Goal: Task Accomplishment & Management: Complete application form

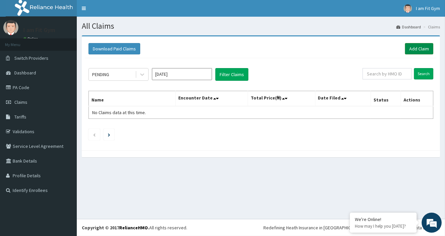
click at [418, 50] on link "Add Claim" at bounding box center [419, 48] width 28 height 11
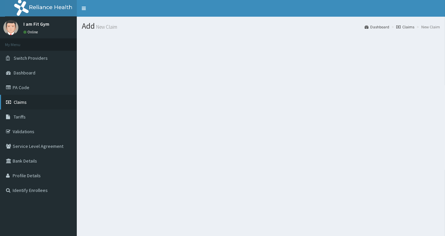
click at [19, 101] on span "Claims" at bounding box center [20, 102] width 13 height 6
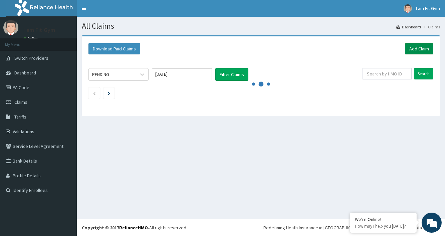
click at [411, 48] on link "Add Claim" at bounding box center [419, 48] width 28 height 11
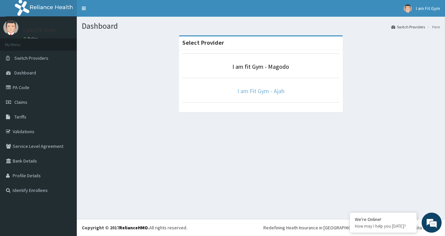
click at [267, 93] on link "I am Fit Gym - Ajah" at bounding box center [260, 91] width 47 height 8
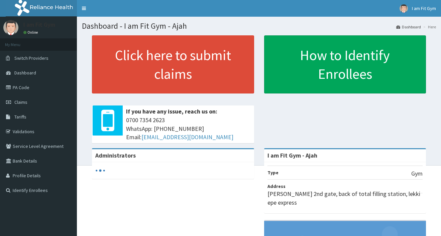
click at [188, 69] on link "Click here to submit claims" at bounding box center [173, 64] width 162 height 58
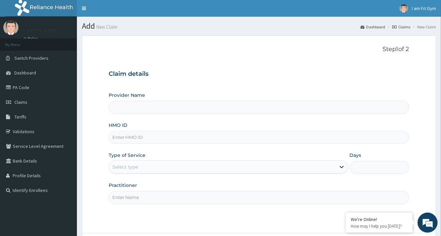
type input "I am Fit Gym - Ajah"
type input "1"
click at [127, 137] on input "HMO ID" at bounding box center [259, 137] width 300 height 13
type input "lbp/10032/a"
click at [121, 200] on input "Practitioner" at bounding box center [259, 197] width 300 height 13
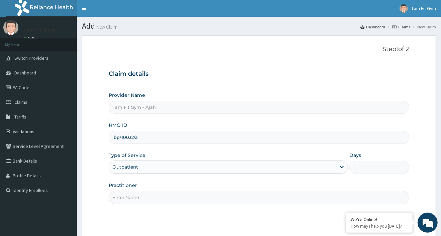
type input "RAZZIE"
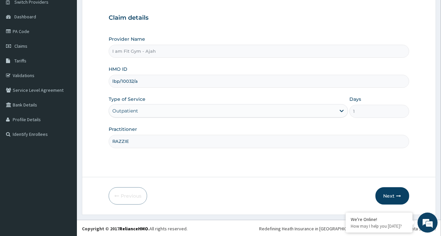
scroll to position [57, 0]
click at [393, 194] on button "Next" at bounding box center [392, 195] width 34 height 17
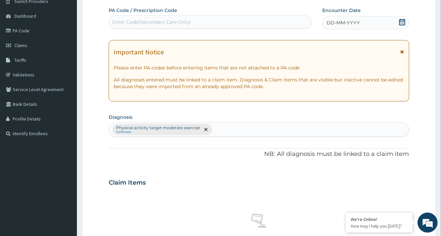
click at [347, 22] on span "DD-MM-YYYY" at bounding box center [342, 22] width 33 height 7
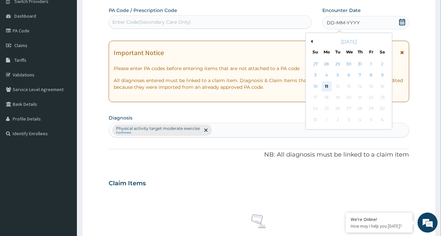
click at [326, 88] on div "11" at bounding box center [326, 87] width 10 height 10
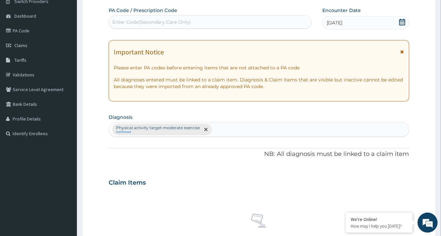
click at [126, 23] on div "Enter Code(Secondary Care Only)" at bounding box center [151, 22] width 78 height 7
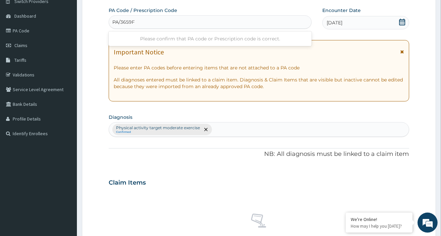
type input "PA/3659FB"
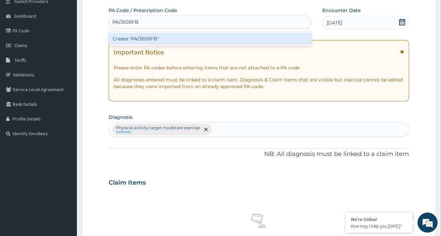
click at [152, 37] on div "Create "PA/3659FB"" at bounding box center [210, 39] width 203 height 12
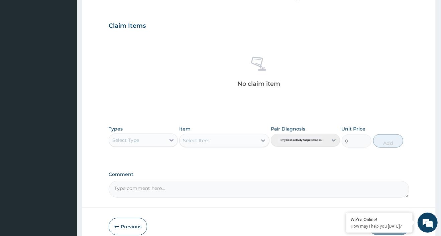
scroll to position [215, 0]
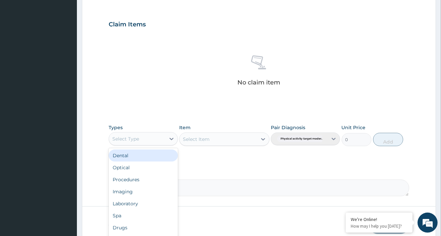
click at [129, 138] on div "Select Type" at bounding box center [125, 139] width 27 height 7
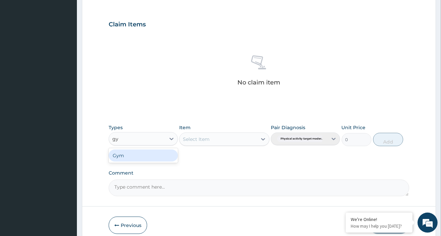
type input "gym"
click at [124, 158] on div "Gym" at bounding box center [143, 156] width 69 height 12
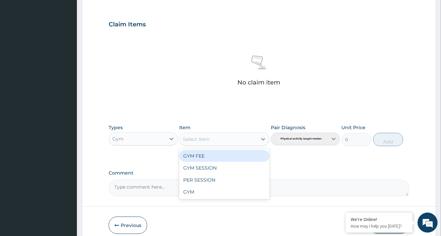
click at [204, 140] on div "Select Item" at bounding box center [196, 139] width 27 height 7
click at [201, 155] on div "GYM FEE" at bounding box center [224, 156] width 90 height 12
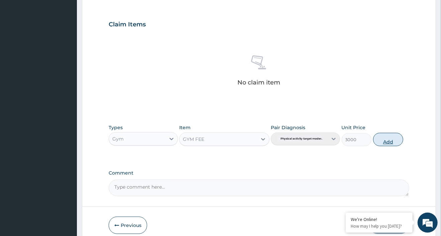
click at [385, 140] on button "Add" at bounding box center [388, 139] width 30 height 13
type input "0"
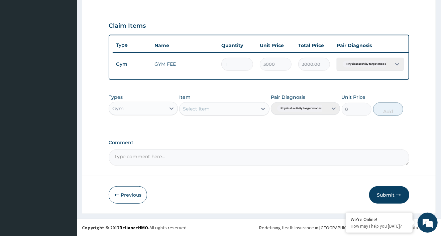
click at [386, 198] on button "Submit" at bounding box center [389, 194] width 40 height 17
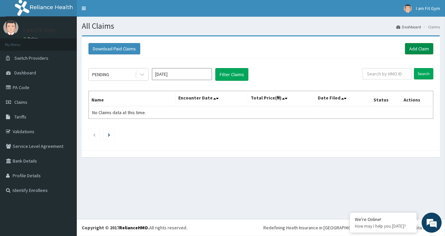
click at [415, 50] on link "Add Claim" at bounding box center [419, 48] width 28 height 11
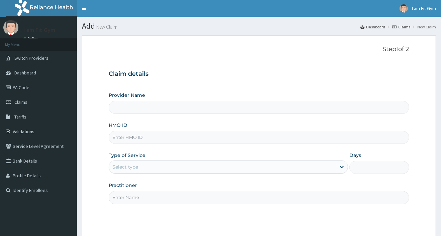
type input "I am Fit Gym - Ajah"
type input "1"
click at [130, 138] on input "HMO ID" at bounding box center [259, 137] width 300 height 13
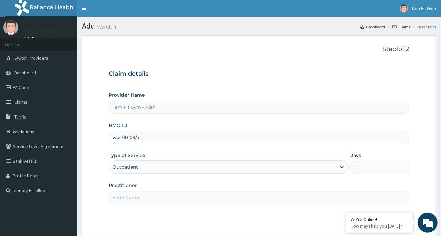
type input "WBS/10109/A"
click at [126, 199] on input "Practitioner" at bounding box center [259, 197] width 300 height 13
type input "RAZZIE"
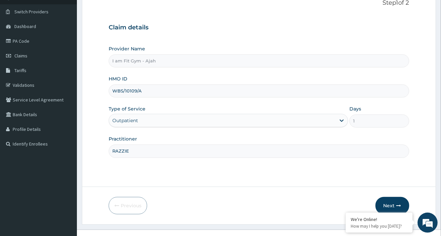
scroll to position [47, 0]
click at [400, 204] on icon "button" at bounding box center [398, 205] width 5 height 5
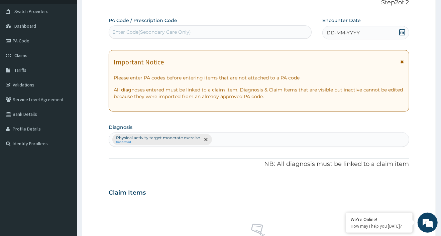
click at [363, 31] on div "DD-MM-YYYY" at bounding box center [365, 32] width 87 height 13
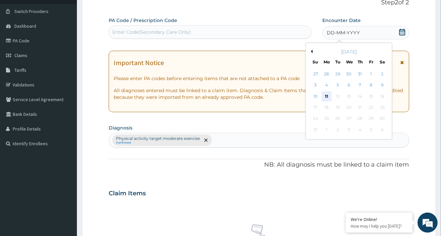
click at [324, 96] on div "11" at bounding box center [326, 97] width 10 height 10
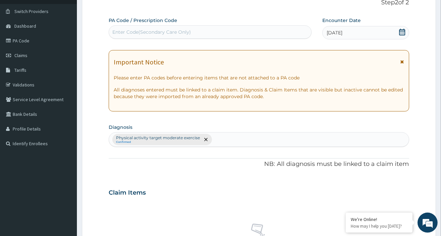
click at [139, 32] on div "Enter Code(Secondary Care Only)" at bounding box center [151, 32] width 78 height 7
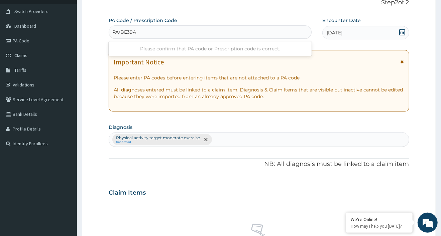
type input "PA/BE39A3"
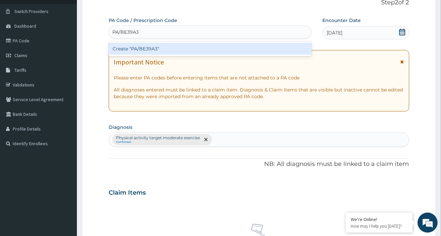
click at [148, 51] on div "Create "PA/BE39A3"" at bounding box center [210, 49] width 203 height 12
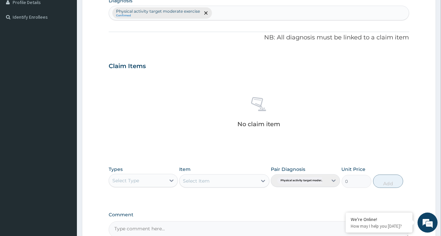
scroll to position [176, 0]
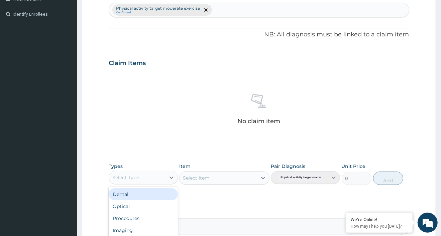
click at [122, 177] on div "Select Type" at bounding box center [125, 177] width 27 height 7
type input "gy"
click at [127, 193] on div "Gym" at bounding box center [143, 194] width 69 height 12
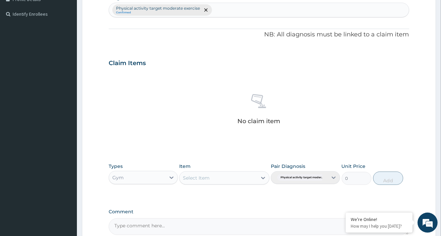
click at [196, 179] on div "Select Item" at bounding box center [196, 178] width 27 height 7
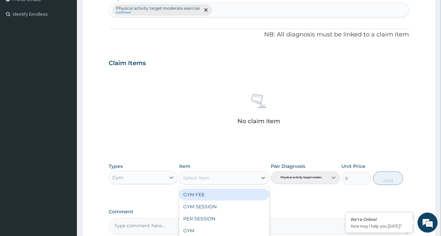
click at [193, 195] on div "GYM FEE" at bounding box center [224, 195] width 90 height 12
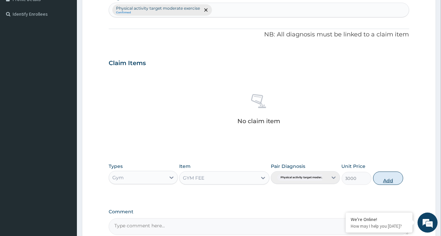
click at [391, 180] on button "Add" at bounding box center [388, 178] width 30 height 13
type input "0"
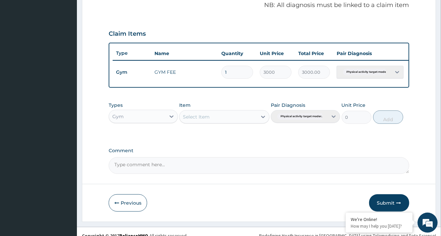
scroll to position [217, 0]
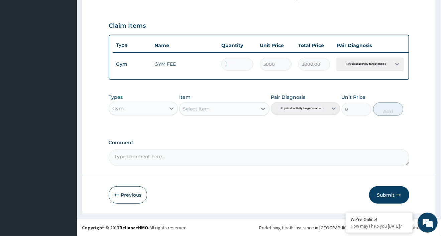
click at [390, 194] on button "Submit" at bounding box center [389, 194] width 40 height 17
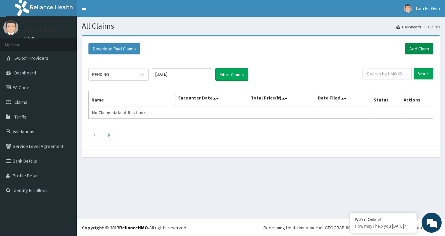
click at [422, 49] on link "Add Claim" at bounding box center [419, 48] width 28 height 11
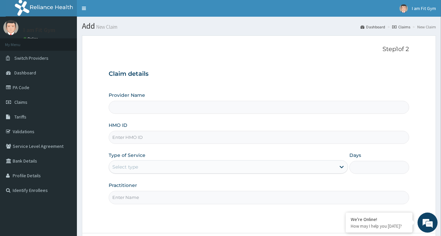
type input "I am Fit Gym - Ajah"
type input "1"
click at [127, 137] on input "HMO ID" at bounding box center [259, 137] width 300 height 13
type input "vqt/10021/a"
click at [116, 199] on input "Practitioner" at bounding box center [259, 197] width 300 height 13
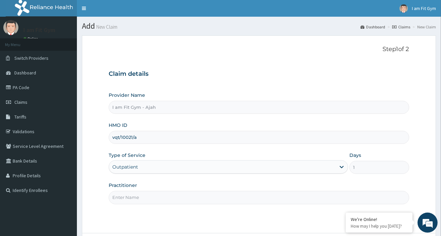
type input "RAZZIE"
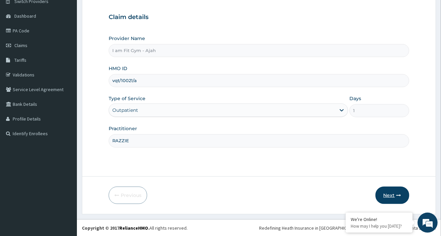
click at [389, 195] on button "Next" at bounding box center [392, 195] width 34 height 17
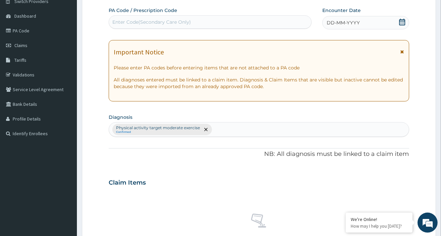
click at [350, 25] on span "DD-MM-YYYY" at bounding box center [342, 22] width 33 height 7
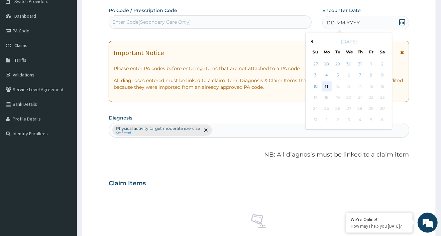
click at [327, 88] on div "11" at bounding box center [326, 87] width 10 height 10
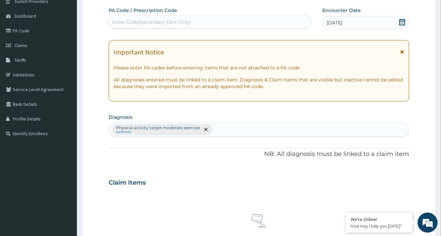
click at [126, 22] on div "Enter Code(Secondary Care Only)" at bounding box center [151, 22] width 78 height 7
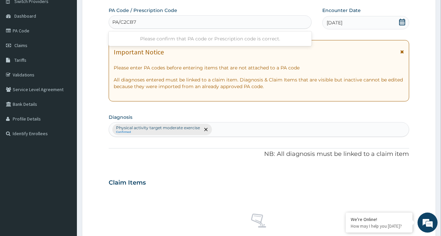
type input "PA/C2CB71"
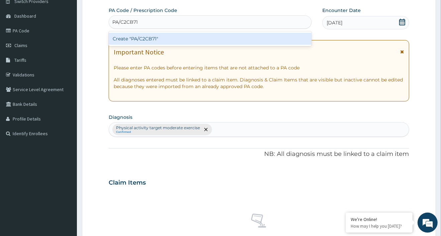
click at [152, 37] on div "Create "PA/C2CB71"" at bounding box center [210, 39] width 203 height 12
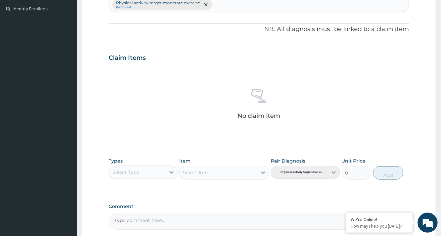
scroll to position [209, 0]
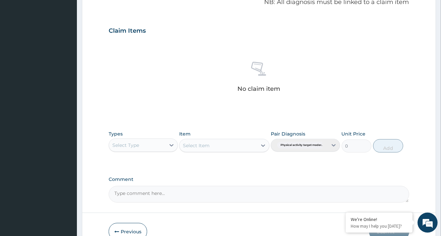
click at [127, 143] on div "Select Type" at bounding box center [125, 145] width 27 height 7
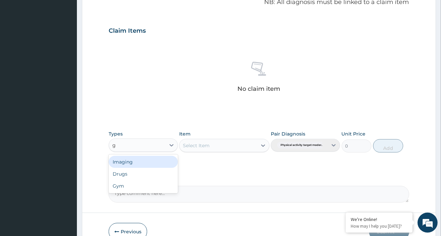
type input "gy"
click at [129, 161] on div "Gym" at bounding box center [143, 162] width 69 height 12
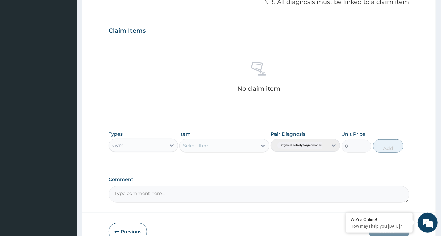
click at [194, 146] on div "Select Item" at bounding box center [196, 145] width 27 height 7
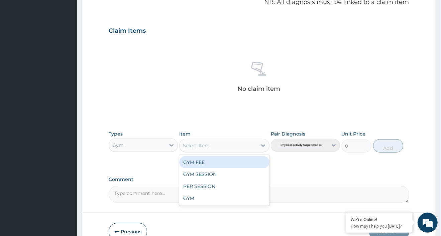
click at [194, 161] on div "GYM FEE" at bounding box center [224, 162] width 90 height 12
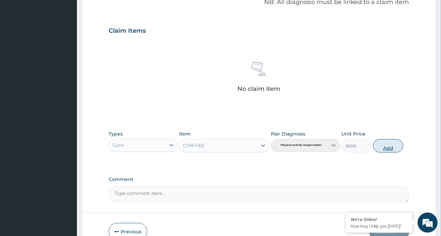
click at [391, 147] on button "Add" at bounding box center [388, 145] width 30 height 13
type input "0"
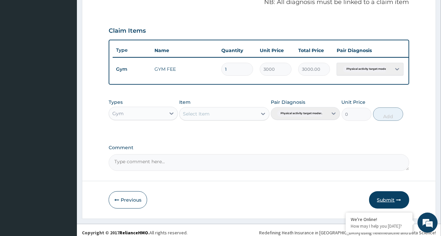
click at [389, 203] on button "Submit" at bounding box center [389, 199] width 40 height 17
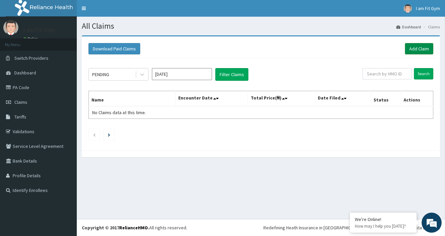
click at [412, 47] on link "Add Claim" at bounding box center [419, 48] width 28 height 11
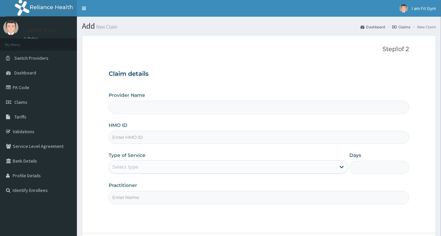
type input "I am Fit Gym - Ajah"
type input "1"
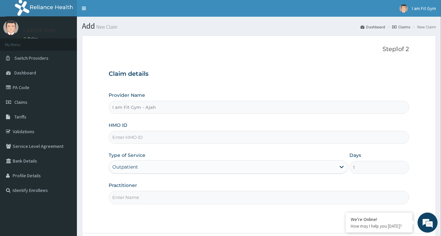
click at [130, 139] on input "HMO ID" at bounding box center [259, 137] width 300 height 13
type input "rsj/10223/a"
click at [123, 199] on input "Practitioner" at bounding box center [259, 197] width 300 height 13
type input "RAZZIE"
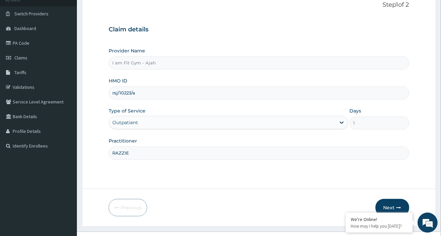
scroll to position [48, 0]
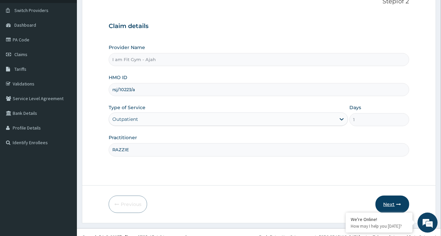
click at [395, 201] on button "Next" at bounding box center [392, 204] width 34 height 17
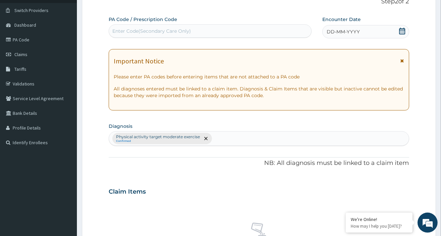
click at [342, 31] on span "DD-MM-YYYY" at bounding box center [342, 31] width 33 height 7
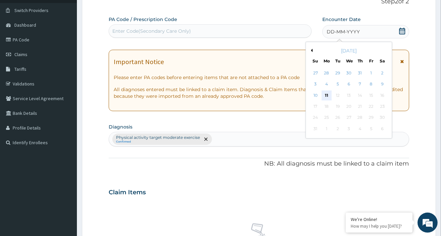
click at [327, 93] on div "11" at bounding box center [326, 96] width 10 height 10
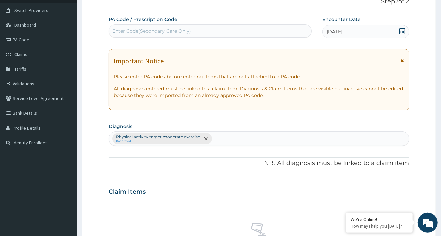
click at [125, 32] on div "Enter Code(Secondary Care Only)" at bounding box center [151, 31] width 78 height 7
type input "PA/5CF273"
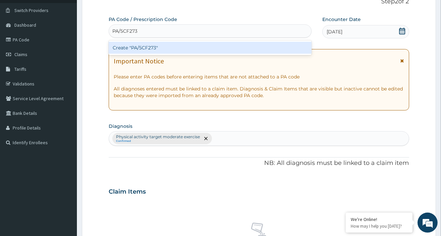
click at [145, 48] on div "Create "PA/5CF273"" at bounding box center [210, 48] width 203 height 12
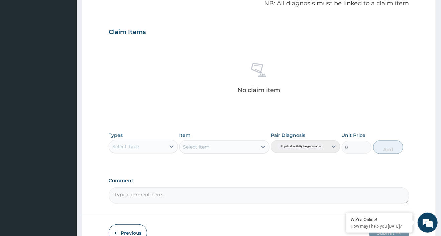
scroll to position [213, 0]
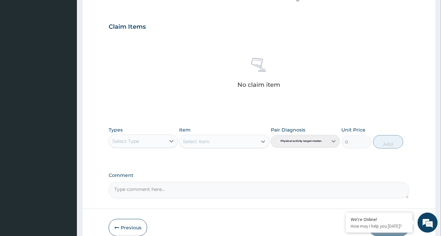
click at [132, 143] on div "Select Type" at bounding box center [125, 141] width 27 height 7
type input "gym"
click at [131, 156] on div "Gym" at bounding box center [143, 158] width 69 height 12
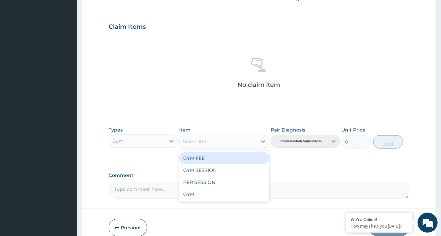
click at [224, 142] on div "Select Item" at bounding box center [217, 141] width 77 height 11
click at [217, 159] on div "GYM FEE" at bounding box center [224, 158] width 90 height 12
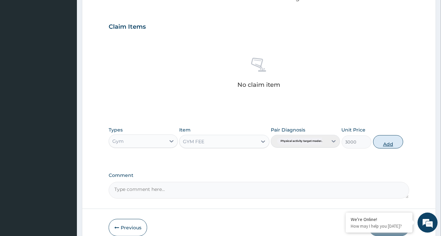
click at [383, 142] on button "Add" at bounding box center [388, 141] width 30 height 13
type input "0"
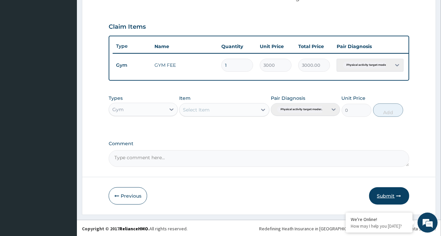
click at [391, 199] on button "Submit" at bounding box center [389, 195] width 40 height 17
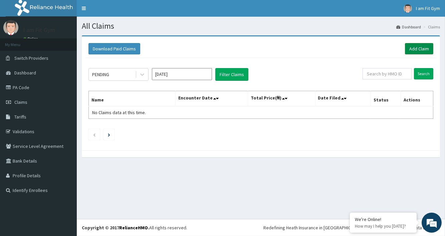
click at [417, 47] on link "Add Claim" at bounding box center [419, 48] width 28 height 11
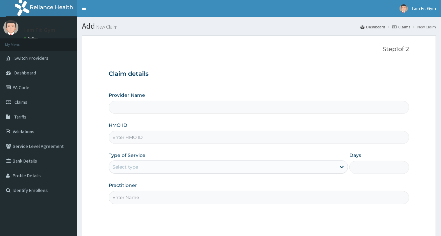
type input "I am Fit Gym - Ajah"
type input "1"
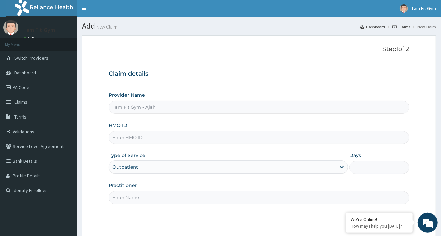
click at [133, 137] on input "HMO ID" at bounding box center [259, 137] width 300 height 13
type input "aip/10572/a"
click at [264, 198] on input "Practitioner" at bounding box center [259, 197] width 300 height 13
type input "RAZZIE"
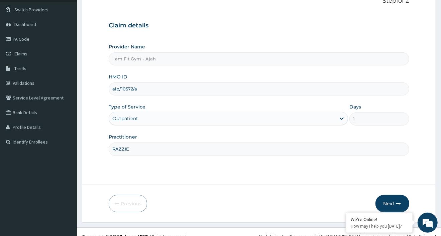
scroll to position [57, 0]
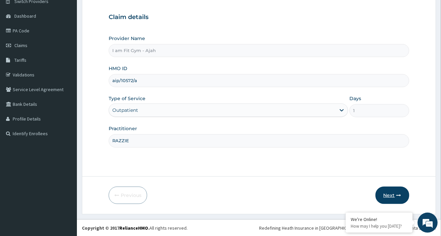
click at [389, 194] on button "Next" at bounding box center [392, 195] width 34 height 17
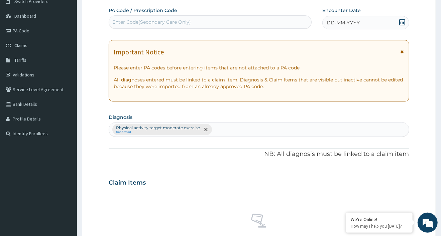
click at [345, 24] on span "DD-MM-YYYY" at bounding box center [342, 22] width 33 height 7
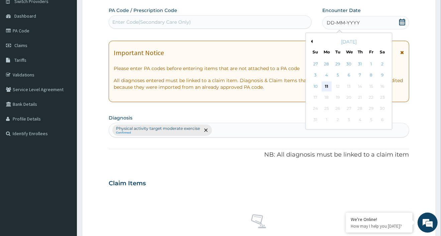
click at [325, 85] on div "11" at bounding box center [326, 87] width 10 height 10
click at [325, 85] on p "All diagnoses entered must be linked to a claim item. Diagnosis & Claim Items t…" at bounding box center [259, 83] width 290 height 13
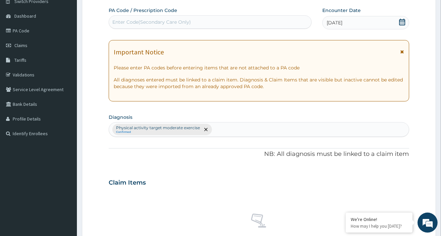
click at [140, 24] on div "Enter Code(Secondary Care Only)" at bounding box center [151, 22] width 78 height 7
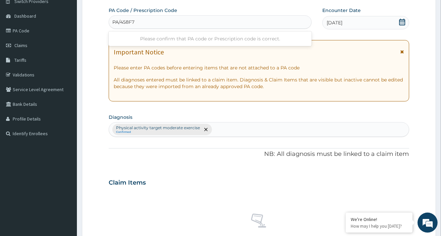
type input "PA/458F71"
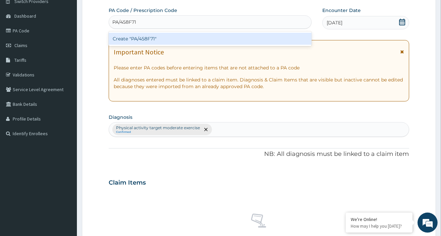
click at [149, 39] on div "Create "PA/458F71"" at bounding box center [210, 39] width 203 height 12
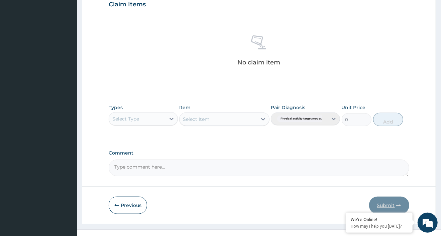
scroll to position [236, 0]
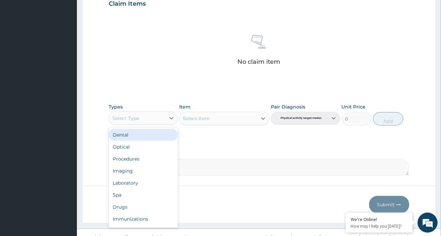
click at [133, 117] on div "Select Type" at bounding box center [125, 118] width 27 height 7
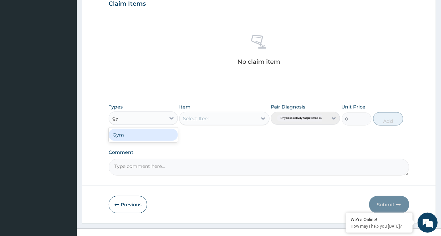
type input "gym"
click at [124, 133] on div "Gym" at bounding box center [143, 135] width 69 height 12
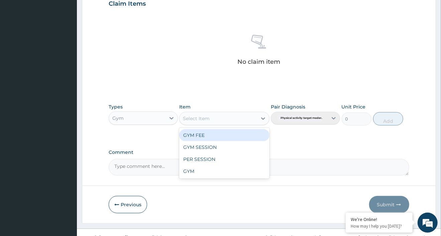
click at [194, 118] on div "Select Item" at bounding box center [196, 118] width 27 height 7
click at [201, 136] on div "GYM FEE" at bounding box center [224, 135] width 90 height 12
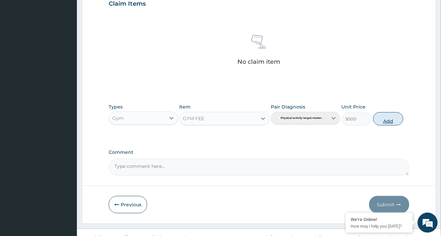
click at [392, 116] on button "Add" at bounding box center [388, 118] width 30 height 13
type input "0"
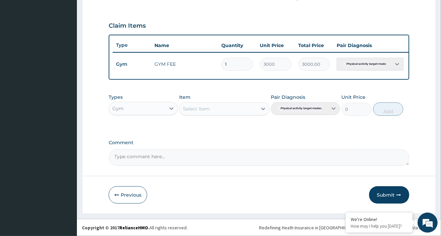
scroll to position [217, 0]
click at [384, 195] on button "Submit" at bounding box center [389, 194] width 40 height 17
